Goal: Information Seeking & Learning: Compare options

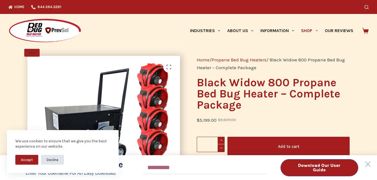
click at [55, 161] on button "Decline" at bounding box center [52, 160] width 23 height 10
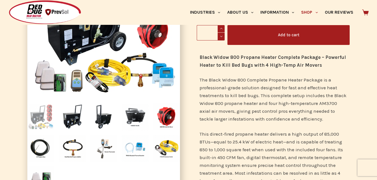
scroll to position [84, 0]
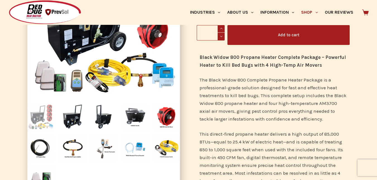
scroll to position [167, 0]
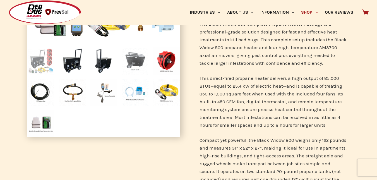
click at [136, 63] on img at bounding box center [134, 60] width 27 height 27
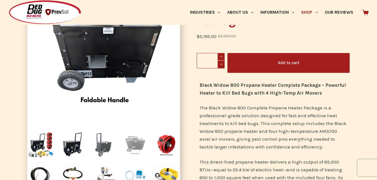
scroll to position [112, 0]
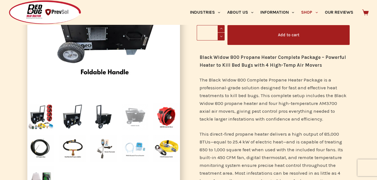
click at [132, 150] on img at bounding box center [134, 148] width 27 height 27
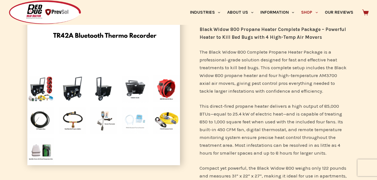
scroll to position [167, 0]
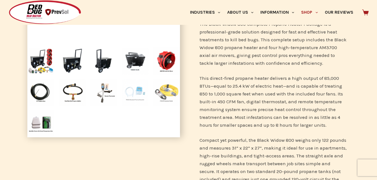
click at [164, 92] on img at bounding box center [166, 92] width 27 height 27
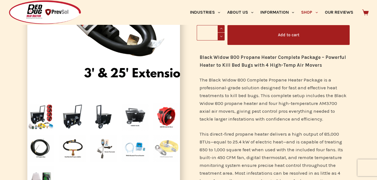
scroll to position [140, 0]
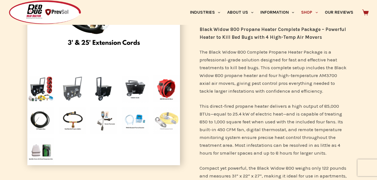
click at [70, 90] on img at bounding box center [72, 88] width 27 height 27
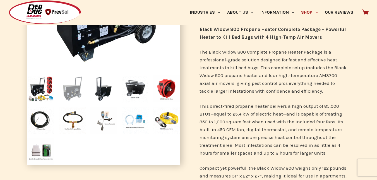
scroll to position [84, 0]
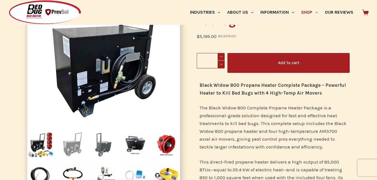
click at [105, 148] on img at bounding box center [103, 144] width 27 height 27
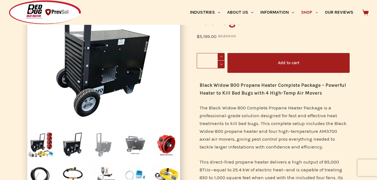
click at [131, 141] on img at bounding box center [134, 144] width 27 height 27
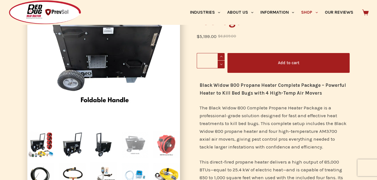
click at [165, 146] on img at bounding box center [166, 144] width 27 height 27
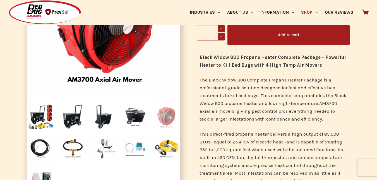
scroll to position [140, 0]
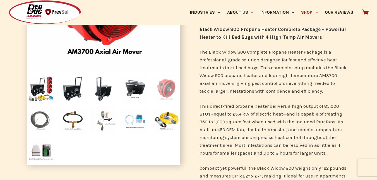
click at [36, 121] on img at bounding box center [40, 120] width 27 height 27
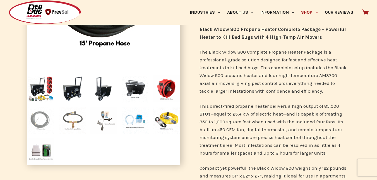
click at [69, 121] on img at bounding box center [72, 120] width 27 height 27
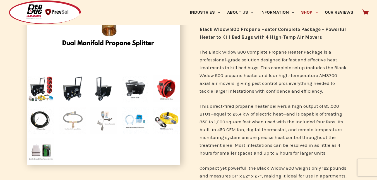
click at [105, 119] on img at bounding box center [103, 120] width 27 height 27
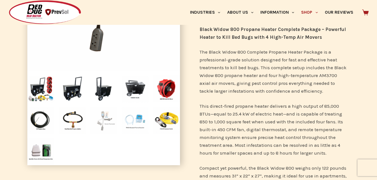
click at [139, 123] on img at bounding box center [134, 120] width 27 height 27
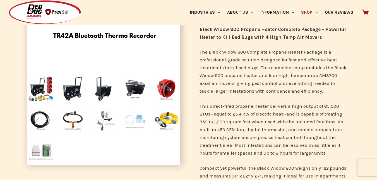
click at [34, 150] on img at bounding box center [40, 151] width 27 height 27
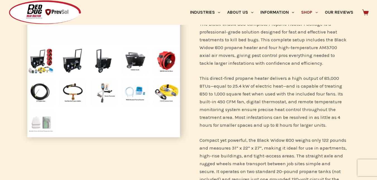
scroll to position [195, 0]
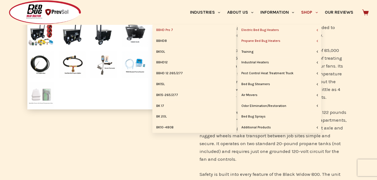
click at [174, 32] on link "BBHD Pro 7" at bounding box center [194, 30] width 84 height 11
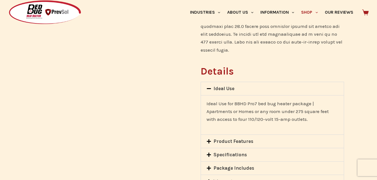
scroll to position [447, 0]
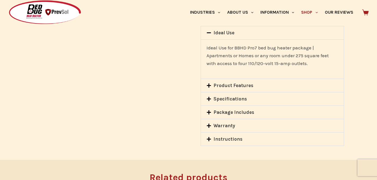
click at [209, 83] on icon at bounding box center [209, 85] width 4 height 4
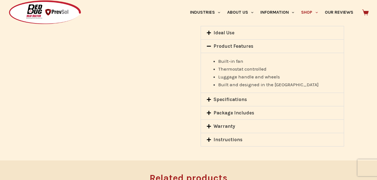
drag, startPoint x: 209, startPoint y: 85, endPoint x: 238, endPoint y: 83, distance: 29.1
click at [209, 97] on icon at bounding box center [209, 99] width 4 height 4
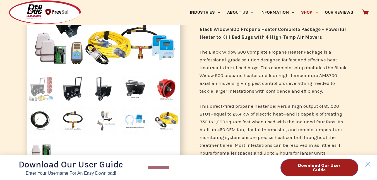
click at [306, 12] on div "Download Our User Guide Enter Your Username for an Easy Download! Email Downloa…" at bounding box center [188, 90] width 377 height 180
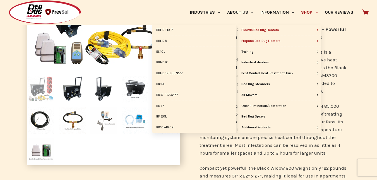
click at [281, 31] on link "Electric Bed Bug Heaters" at bounding box center [280, 30] width 84 height 11
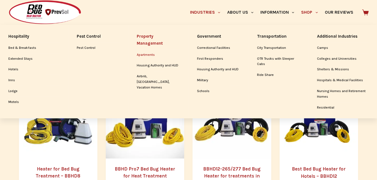
scroll to position [140, 0]
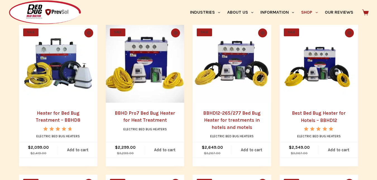
click at [224, 123] on link "BBHD12-265/277 Bed Bug Heater for treatments in hotels and motels" at bounding box center [231, 120] width 57 height 20
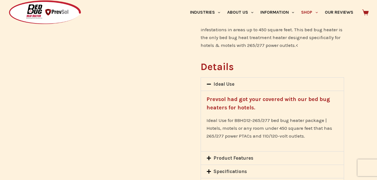
scroll to position [419, 0]
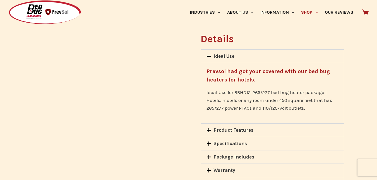
click at [233, 141] on link "Specifications" at bounding box center [230, 144] width 33 height 6
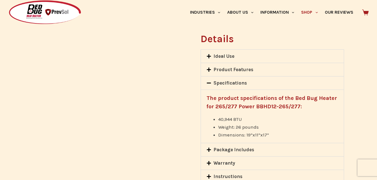
click at [209, 148] on icon at bounding box center [209, 150] width 4 height 4
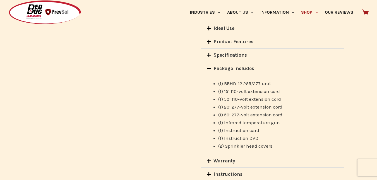
scroll to position [475, 0]
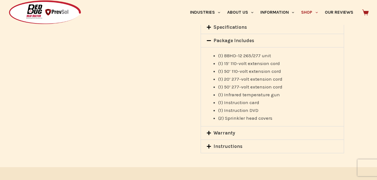
click at [208, 131] on icon at bounding box center [209, 133] width 5 height 5
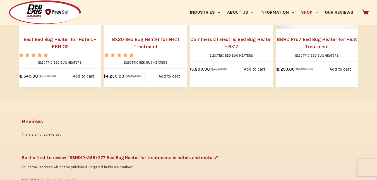
scroll to position [642, 0]
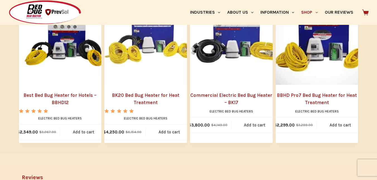
click at [229, 78] on img "Commercial Electric Bed Bug Heater - BK17" at bounding box center [237, 38] width 94 height 94
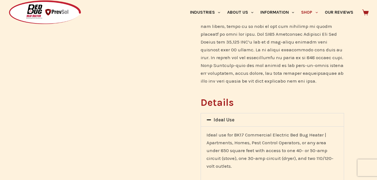
scroll to position [419, 0]
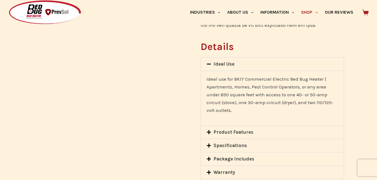
click at [237, 143] on link "Specifications" at bounding box center [230, 146] width 33 height 6
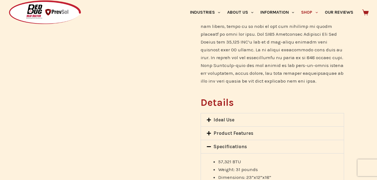
scroll to position [391, 0]
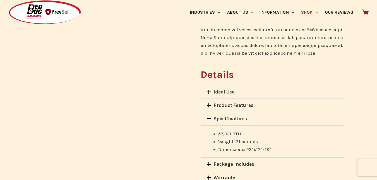
click at [243, 161] on link "Package Includes" at bounding box center [234, 164] width 41 height 6
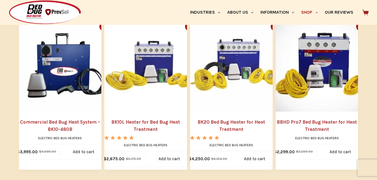
scroll to position [475, 0]
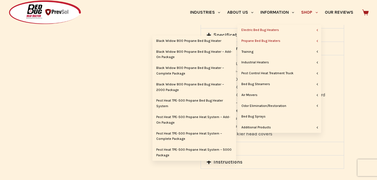
click at [276, 41] on link "Propane Bed Bug Heaters" at bounding box center [280, 41] width 84 height 11
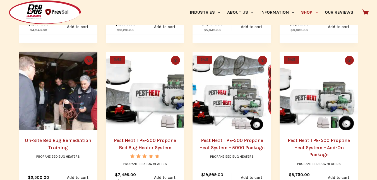
scroll to position [279, 0]
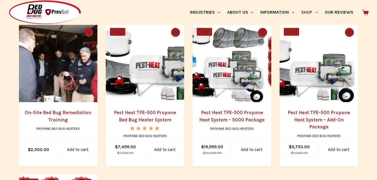
click at [144, 74] on img "Pest Heat TPE-500 Propane Bed Bug Heater System" at bounding box center [145, 63] width 78 height 78
click at [226, 65] on img "Pest Heat TPE-500 Propane Heat System - 5000 Package" at bounding box center [232, 63] width 78 height 78
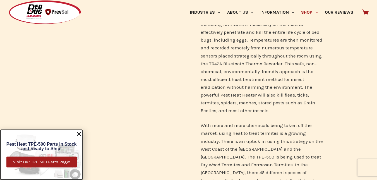
scroll to position [56, 0]
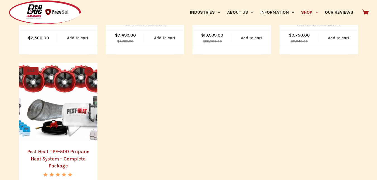
scroll to position [419, 0]
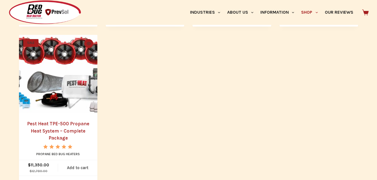
click at [68, 98] on img "Pest Heat TPE-500 Propane Heat System - Complete Package" at bounding box center [58, 74] width 78 height 78
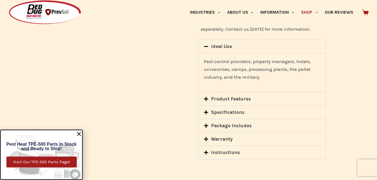
scroll to position [782, 0]
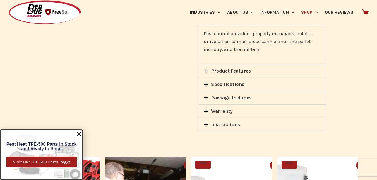
click at [225, 82] on link "Specifications" at bounding box center [227, 85] width 33 height 6
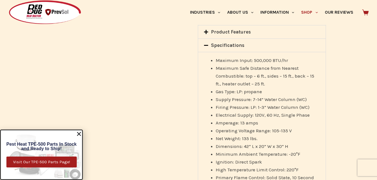
scroll to position [809, 0]
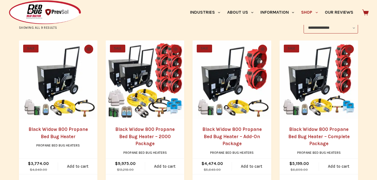
scroll to position [140, 0]
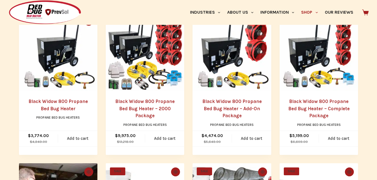
click at [229, 63] on img "Black Widow 800 Propane Bed Bug Heater - Add-On Package" at bounding box center [232, 52] width 78 height 78
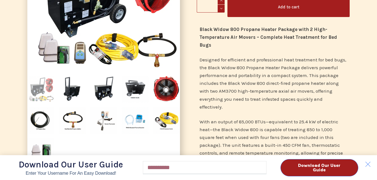
scroll to position [28, 0]
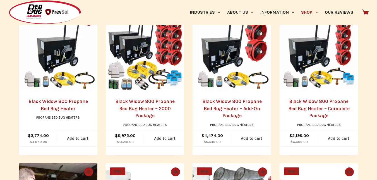
click at [57, 57] on img "Black Widow 800 Propane Bed Bug Heater" at bounding box center [58, 52] width 78 height 78
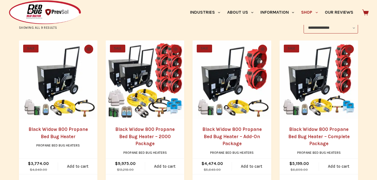
scroll to position [140, 0]
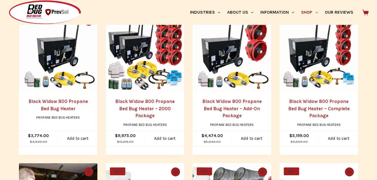
click at [148, 73] on img "Black Widow 800 Propane Bed Bug Heater - 2000 Package" at bounding box center [145, 52] width 78 height 78
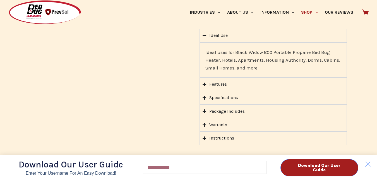
scroll to position [642, 0]
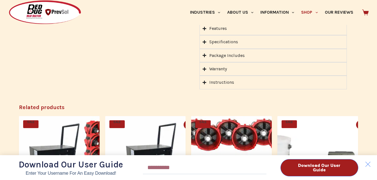
click at [202, 60] on div "Download Our User Guide Enter Your Username for an Easy Download! Email Downloa…" at bounding box center [188, 90] width 377 height 180
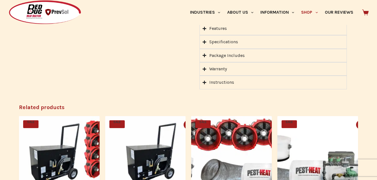
click at [210, 61] on div "Download Our User Guide Enter Your Username for an Easy Download! Email Downloa…" at bounding box center [188, 90] width 377 height 180
click at [205, 67] on icon "Accordion. Open links with Enter or Space, close with Escape, and navigate with…" at bounding box center [205, 69] width 4 height 4
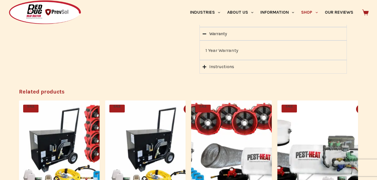
click at [202, 60] on summary "Instructions" at bounding box center [273, 66] width 147 height 13
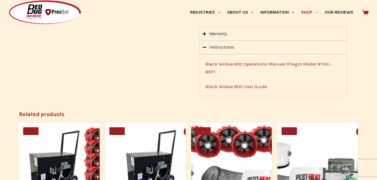
click at [254, 84] on link "Black Widow 800 User Guide" at bounding box center [236, 87] width 62 height 6
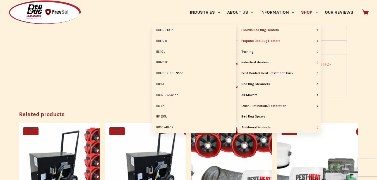
click at [265, 29] on link "Electric Bed Bug Heaters" at bounding box center [280, 30] width 84 height 11
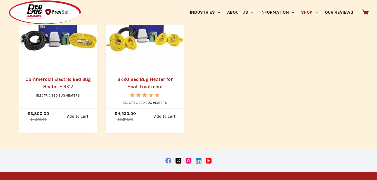
scroll to position [558, 0]
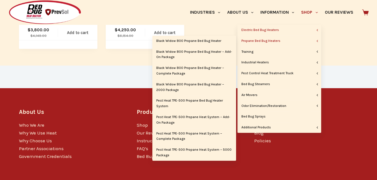
click at [269, 40] on link "Propane Bed Bug Heaters" at bounding box center [280, 41] width 84 height 11
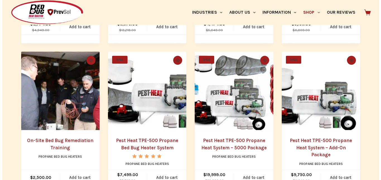
scroll to position [279, 0]
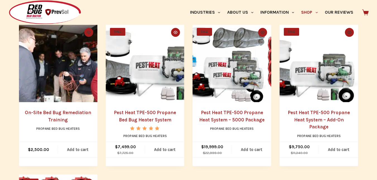
click at [175, 30] on button "Quick view icon" at bounding box center [175, 32] width 9 height 9
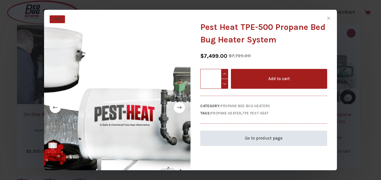
click at [256, 137] on link "Go to product page" at bounding box center [263, 138] width 127 height 15
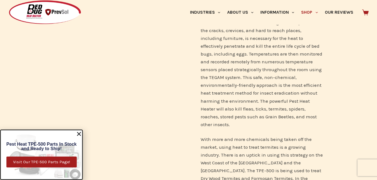
scroll to position [140, 0]
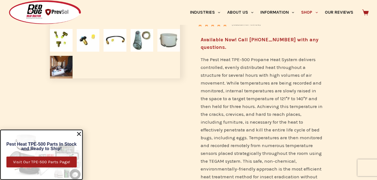
click at [165, 40] on img at bounding box center [168, 40] width 23 height 23
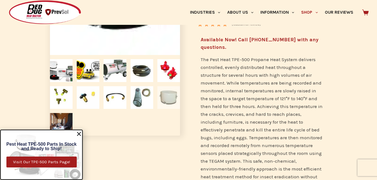
scroll to position [56, 0]
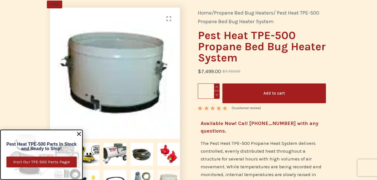
click at [142, 54] on img at bounding box center [116, 73] width 132 height 131
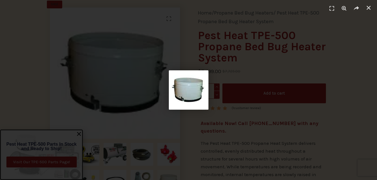
click at [195, 88] on img "1 / 1" at bounding box center [189, 89] width 40 height 39
click at [50, 59] on div "1 / 1" at bounding box center [189, 90] width 338 height 141
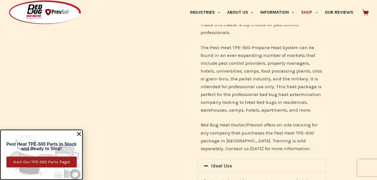
scroll to position [726, 0]
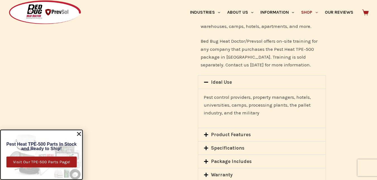
click at [237, 132] on link "Product Features" at bounding box center [231, 135] width 40 height 6
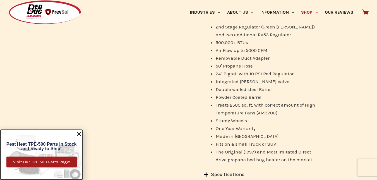
scroll to position [837, 0]
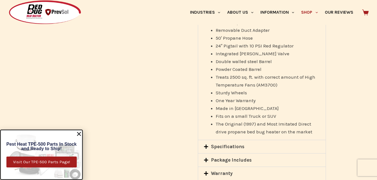
click at [236, 144] on link "Specifications" at bounding box center [227, 147] width 33 height 6
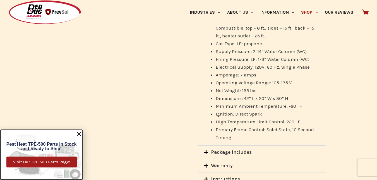
scroll to position [865, 0]
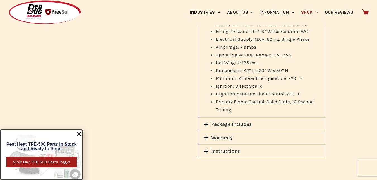
click at [248, 121] on link "Package Includes" at bounding box center [231, 124] width 41 height 6
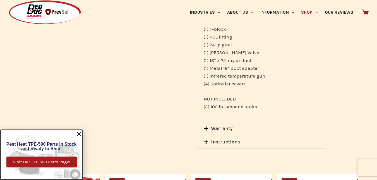
click at [205, 126] on icon at bounding box center [206, 128] width 4 height 4
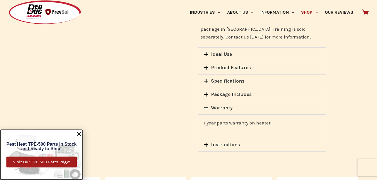
scroll to position [782, 0]
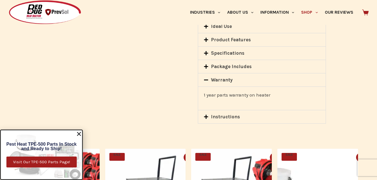
click at [217, 114] on link "Instructions" at bounding box center [225, 117] width 29 height 6
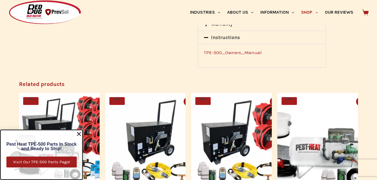
scroll to position [893, 0]
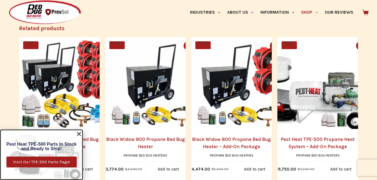
click at [349, 37] on img "Pest Heat TPE-500 Propane Heat System - Add-On Package" at bounding box center [323, 83] width 92 height 92
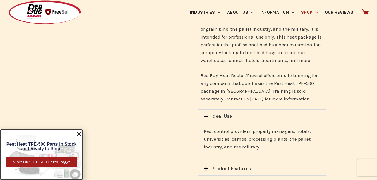
scroll to position [782, 0]
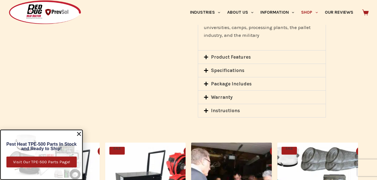
click at [229, 104] on div "Instructions" at bounding box center [262, 110] width 128 height 13
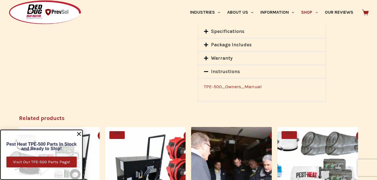
click at [231, 84] on link "TPE-500_Owners_Manual" at bounding box center [233, 87] width 58 height 6
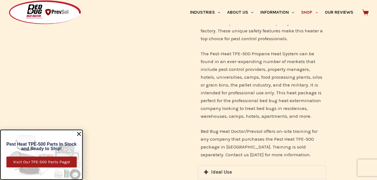
scroll to position [670, 0]
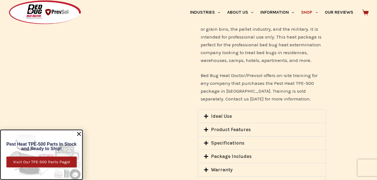
click at [206, 114] on icon at bounding box center [206, 116] width 4 height 4
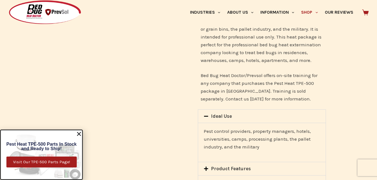
scroll to position [698, 0]
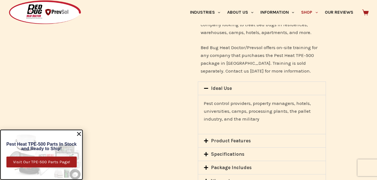
click at [206, 152] on icon at bounding box center [206, 154] width 4 height 4
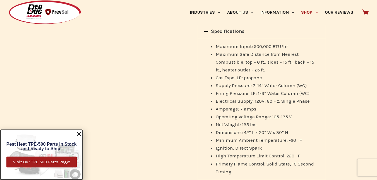
scroll to position [809, 0]
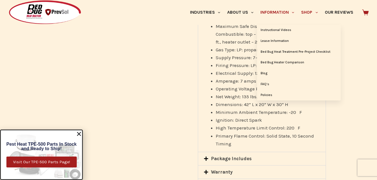
click at [273, 9] on link "Information" at bounding box center [277, 12] width 41 height 25
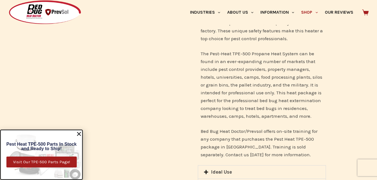
scroll to position [698, 0]
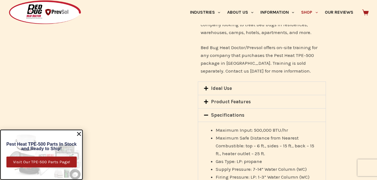
click at [207, 99] on icon at bounding box center [206, 101] width 5 height 5
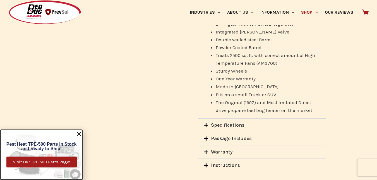
scroll to position [865, 0]
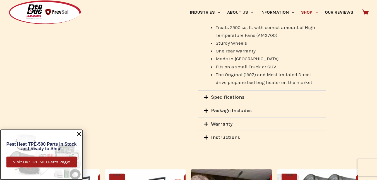
click at [207, 91] on div "Specifications" at bounding box center [262, 97] width 128 height 13
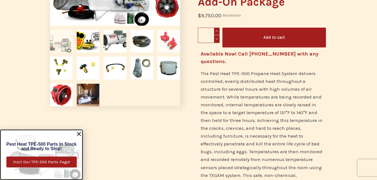
scroll to position [0, 0]
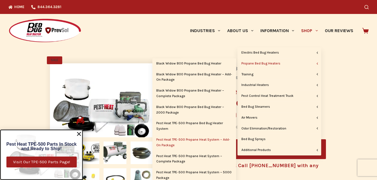
click at [263, 63] on link "Propane Bed Bug Heaters" at bounding box center [280, 63] width 84 height 11
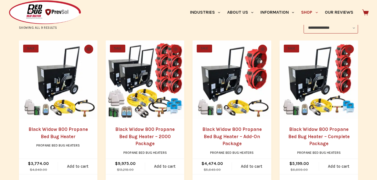
click at [313, 70] on img "Black Widow 800 Propane Bed Bug Heater - Complete Package" at bounding box center [319, 79] width 78 height 78
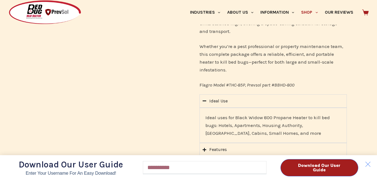
scroll to position [558, 0]
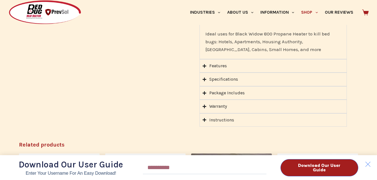
click at [205, 63] on div "Download Our User Guide Enter Your Username for an Easy Download! Email Downloa…" at bounding box center [188, 90] width 377 height 180
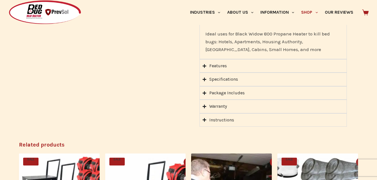
click at [204, 77] on icon "Accordion. Open links with Enter or Space, close with Escape, and navigate with…" at bounding box center [205, 79] width 4 height 4
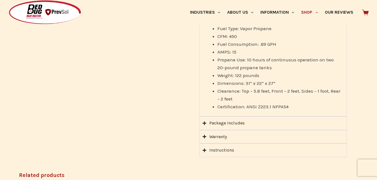
scroll to position [642, 0]
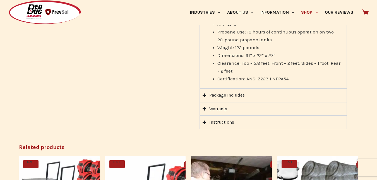
click at [203, 94] on icon "Accordion. Open links with Enter or Space, close with Escape, and navigate with…" at bounding box center [205, 96] width 4 height 4
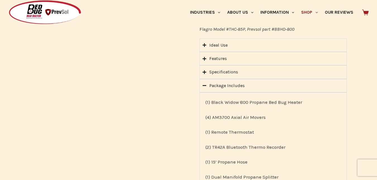
scroll to position [502, 0]
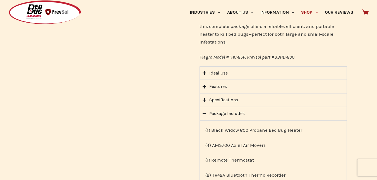
click at [207, 80] on summary "Features" at bounding box center [273, 86] width 147 height 13
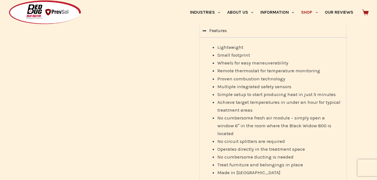
scroll to position [586, 0]
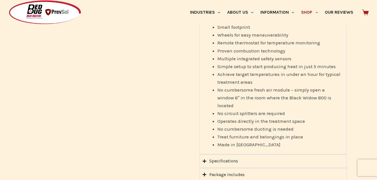
click at [205, 159] on icon "Accordion. Open links with Enter or Space, close with Escape, and navigate with…" at bounding box center [205, 161] width 4 height 4
